Goal: Task Accomplishment & Management: Use online tool/utility

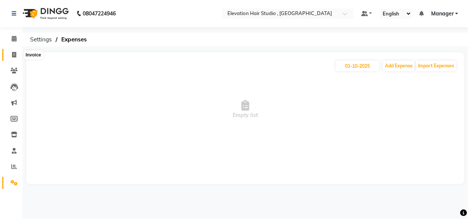
click at [11, 56] on span at bounding box center [14, 55] width 13 height 9
select select "6886"
select select "service"
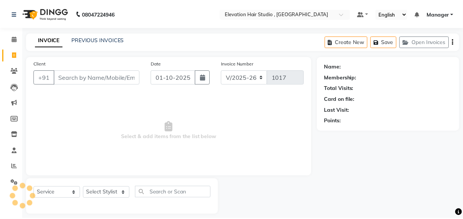
scroll to position [8, 0]
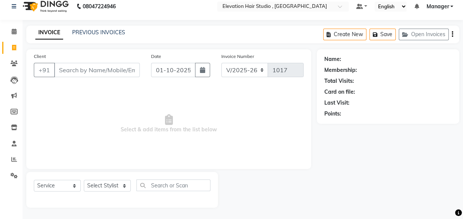
click at [81, 29] on div "PREVIOUS INVOICES" at bounding box center [98, 33] width 53 height 8
click at [81, 34] on link "PREVIOUS INVOICES" at bounding box center [98, 32] width 53 height 7
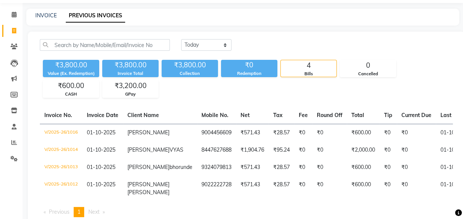
scroll to position [34, 0]
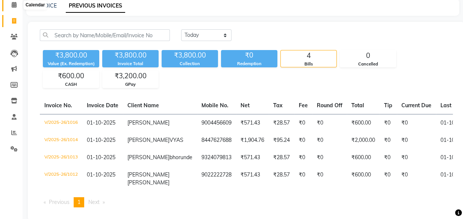
click at [12, 7] on icon at bounding box center [14, 5] width 5 height 6
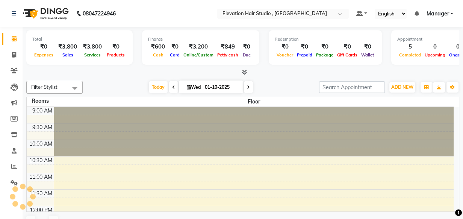
click at [248, 92] on span at bounding box center [248, 87] width 9 height 12
type input "02-10-2025"
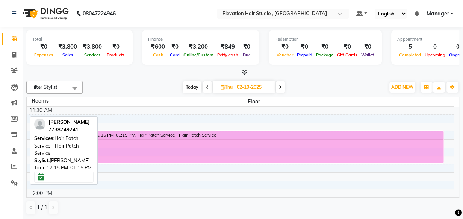
scroll to position [100, 0]
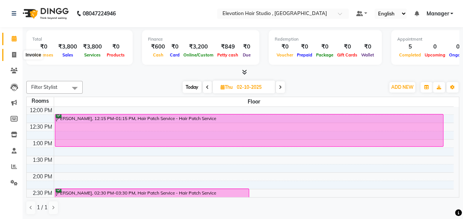
drag, startPoint x: 11, startPoint y: 53, endPoint x: 39, endPoint y: 57, distance: 28.5
click at [11, 53] on span at bounding box center [14, 55] width 13 height 9
select select "service"
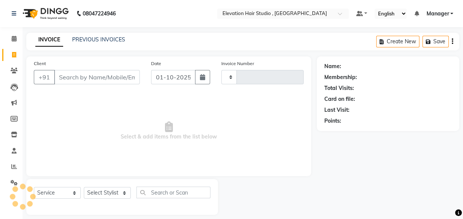
type input "1017"
select select "6886"
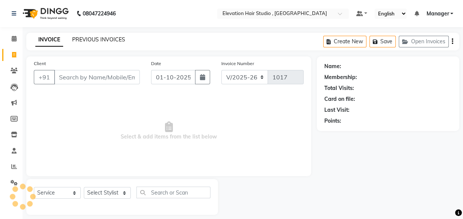
click at [102, 39] on link "PREVIOUS INVOICES" at bounding box center [98, 39] width 53 height 7
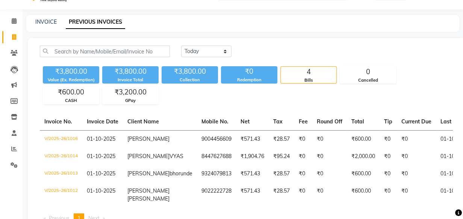
scroll to position [34, 0]
